Goal: Transaction & Acquisition: Purchase product/service

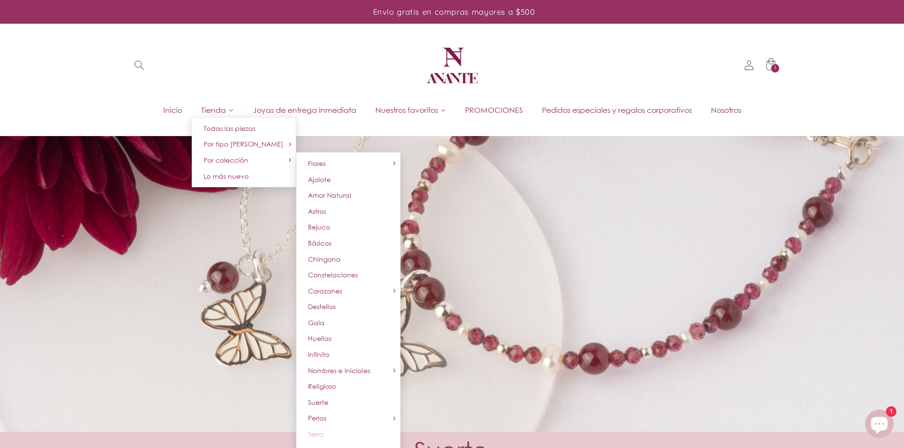
click at [319, 439] on link "Terra" at bounding box center [348, 435] width 104 height 16
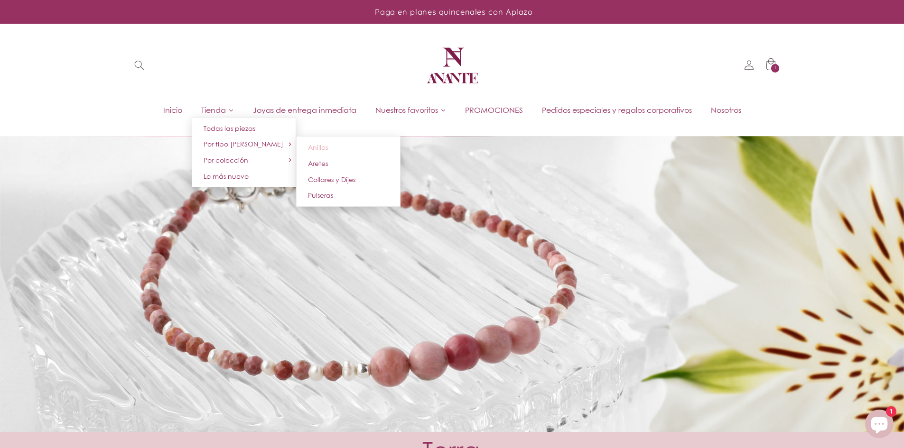
click at [308, 147] on span "Anillos" at bounding box center [318, 147] width 20 height 8
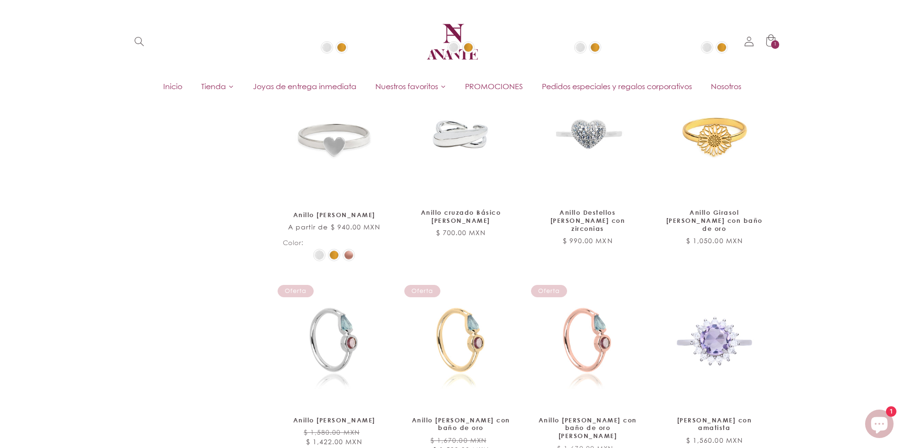
scroll to position [899, 0]
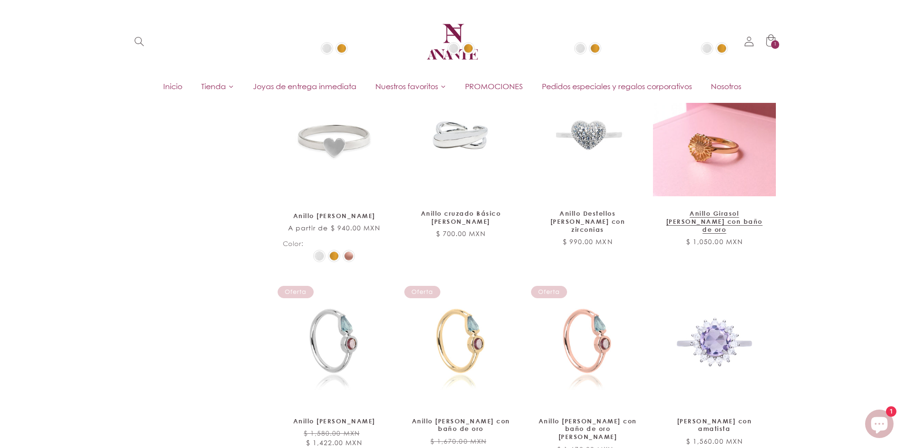
click at [717, 210] on link "Anillo Girasol [PERSON_NAME] con baño de oro" at bounding box center [714, 222] width 103 height 24
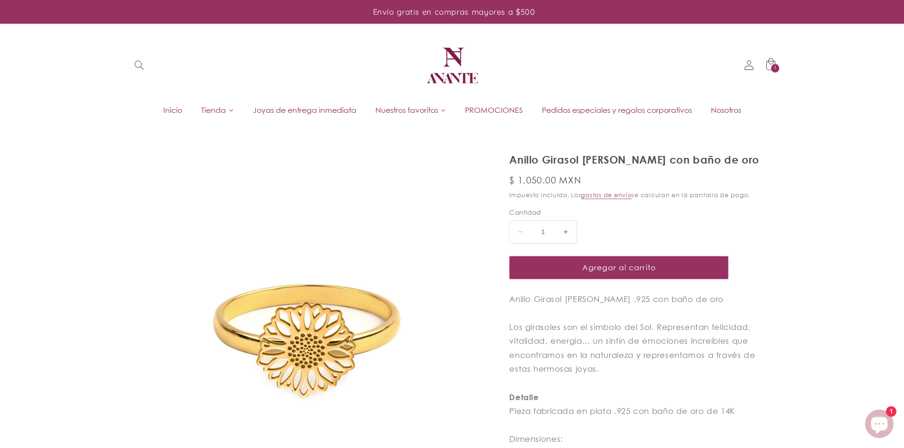
select select "{"isForProduct":true,"id":43657183559834,"title":"5","available":true,"price":1…"
